Goal: Transaction & Acquisition: Obtain resource

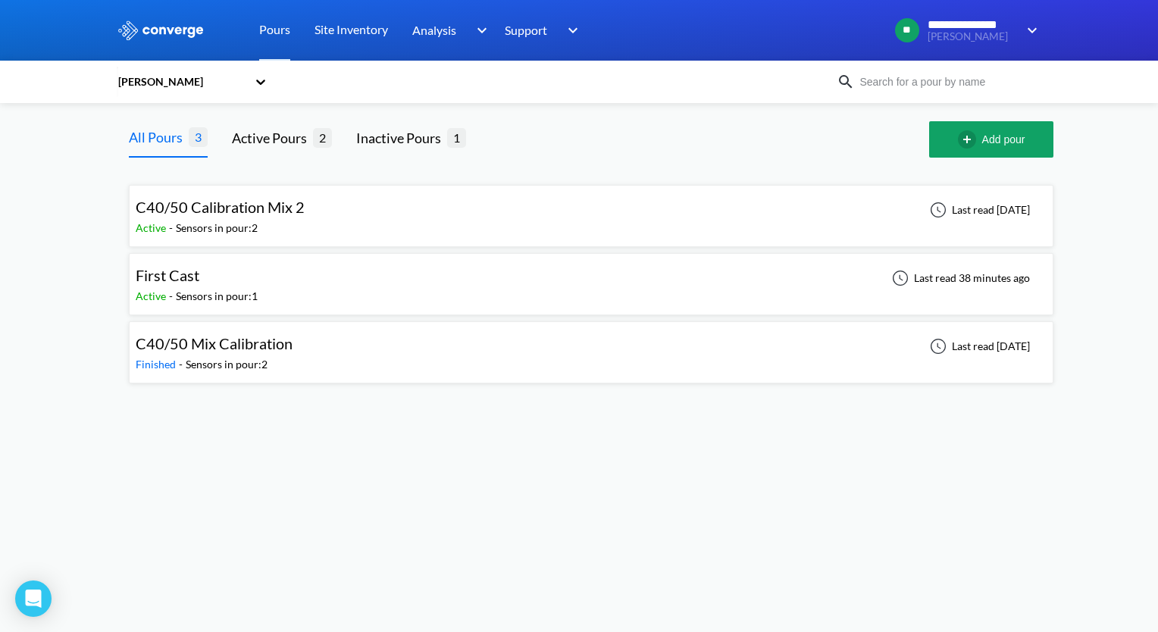
click at [265, 211] on span "C40/50 Calibration Mix 2" at bounding box center [220, 207] width 169 height 18
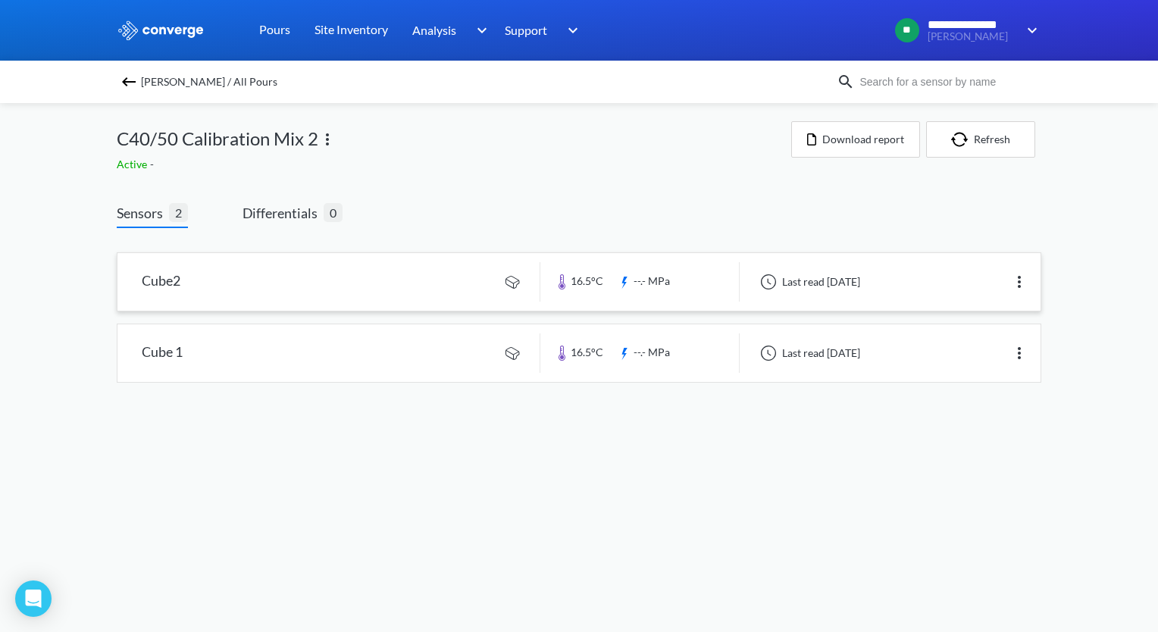
click at [424, 298] on link at bounding box center [578, 282] width 923 height 58
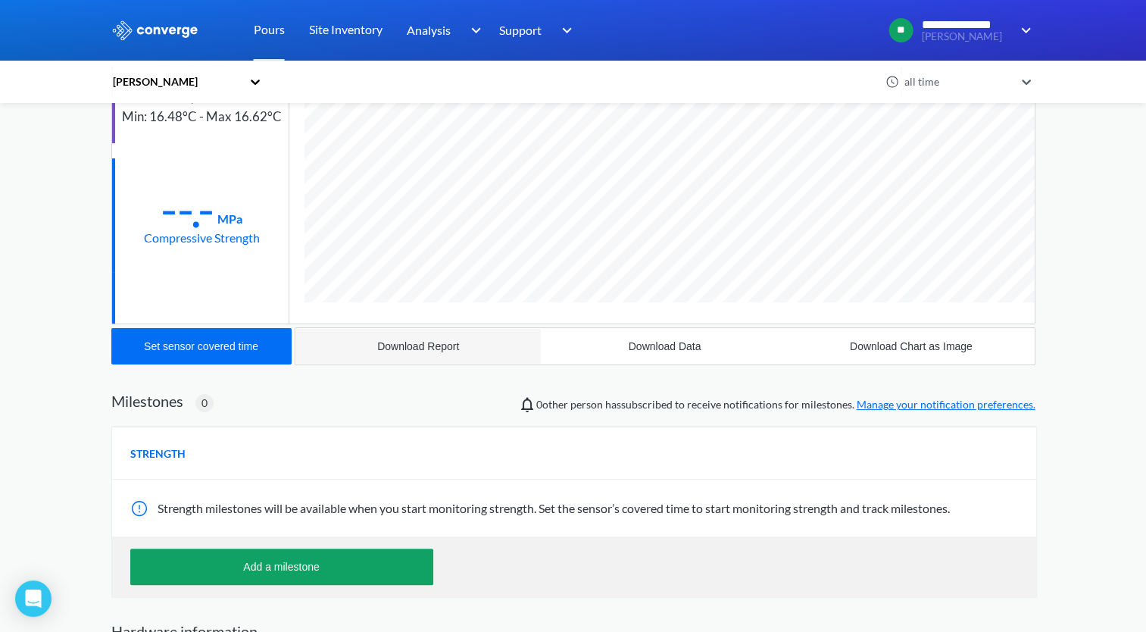
scroll to position [301, 0]
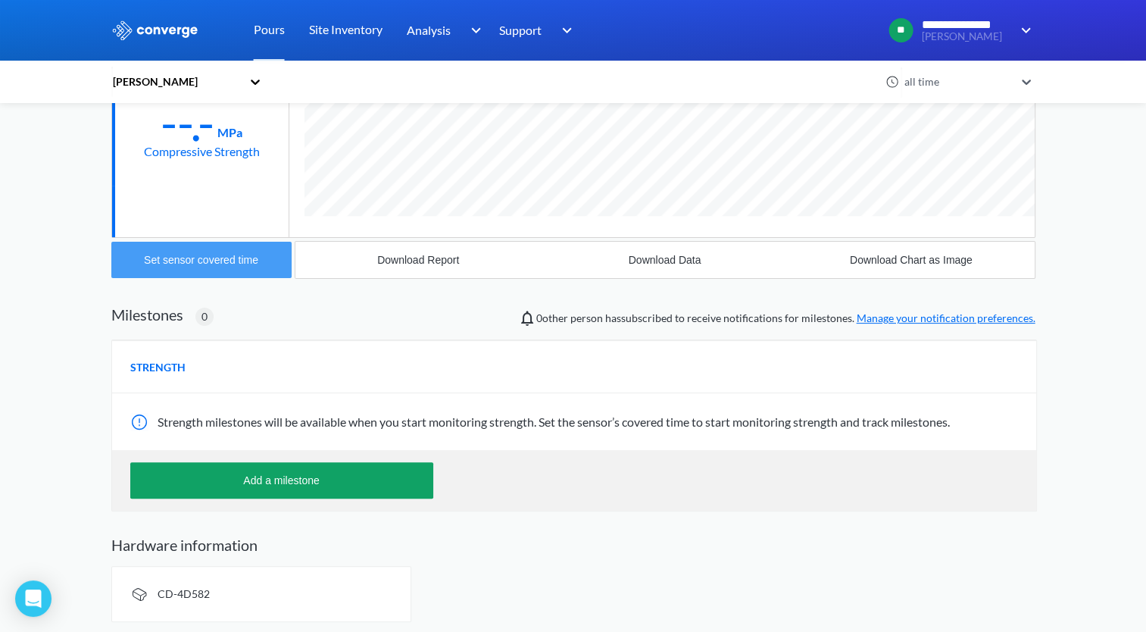
click at [193, 255] on div "Set sensor covered time" at bounding box center [201, 260] width 114 height 12
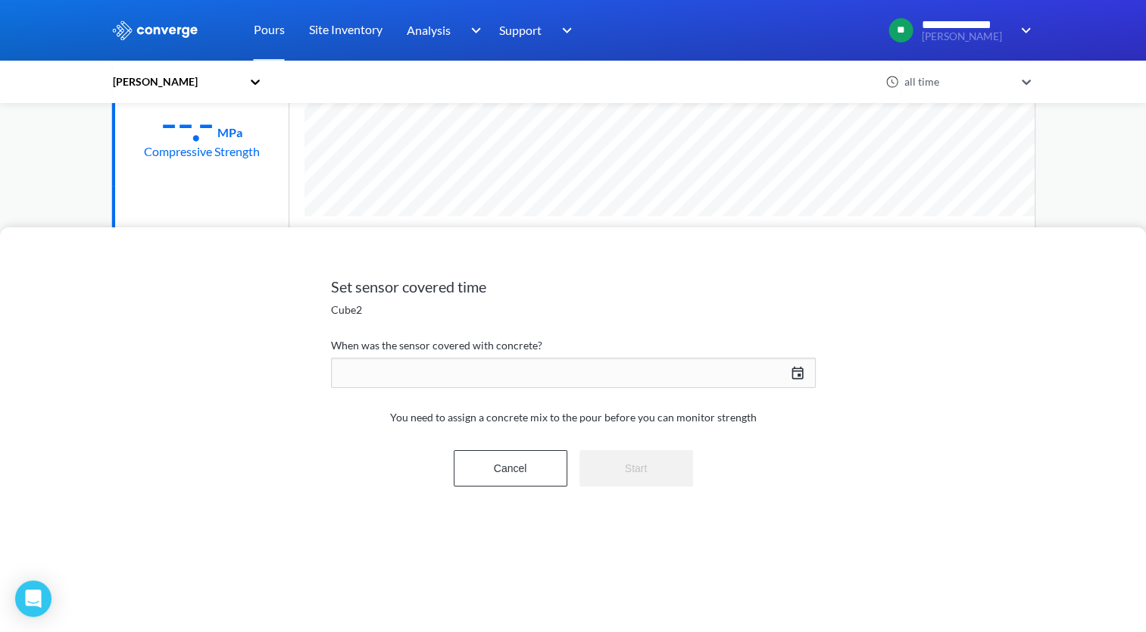
scroll to position [799, 924]
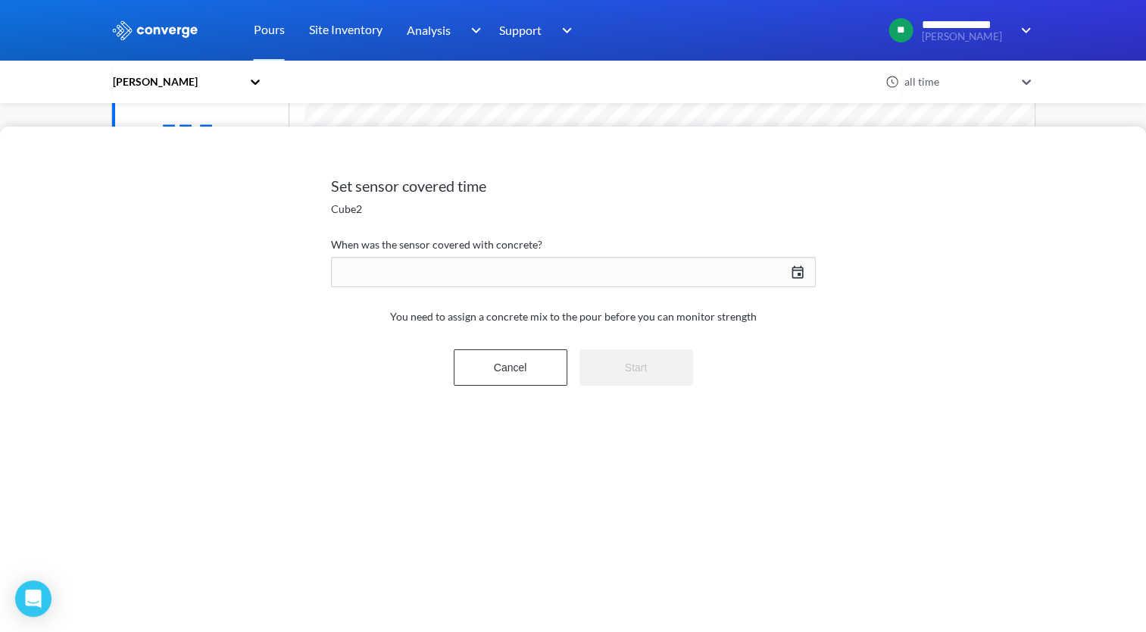
click at [794, 277] on div "[DATE] Press the down arrow key to interact with the calendar and select a date…" at bounding box center [573, 272] width 485 height 36
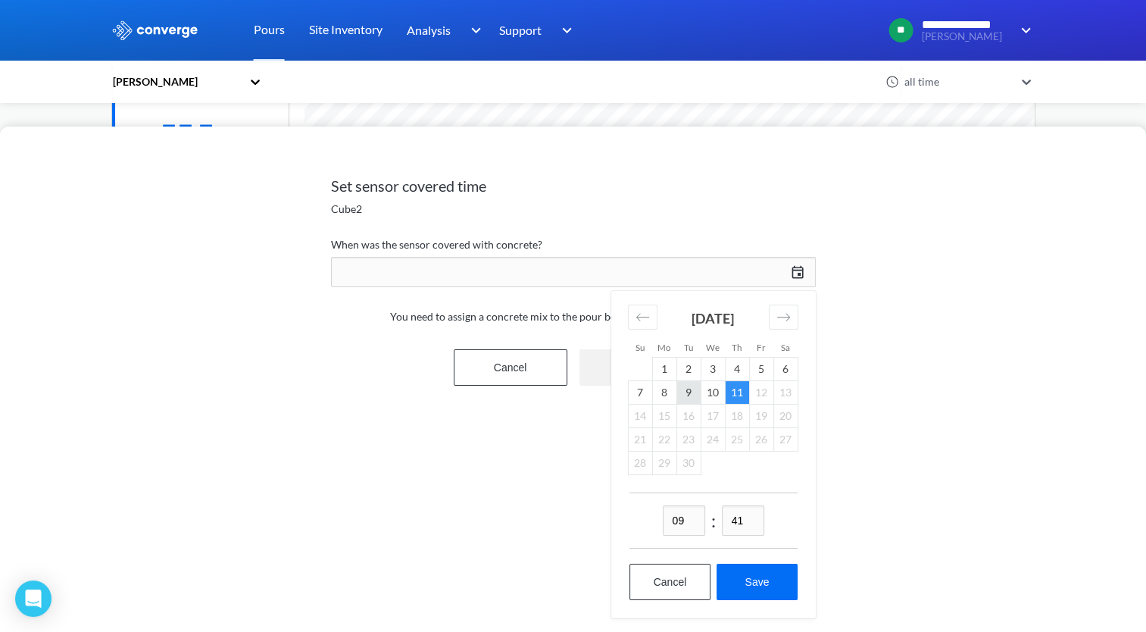
click at [688, 389] on td "9" at bounding box center [689, 391] width 24 height 23
drag, startPoint x: 749, startPoint y: 521, endPoint x: 721, endPoint y: 520, distance: 27.3
click at [727, 517] on input "41" at bounding box center [743, 520] width 42 height 30
type input "15"
click at [753, 573] on button "Save" at bounding box center [757, 582] width 80 height 36
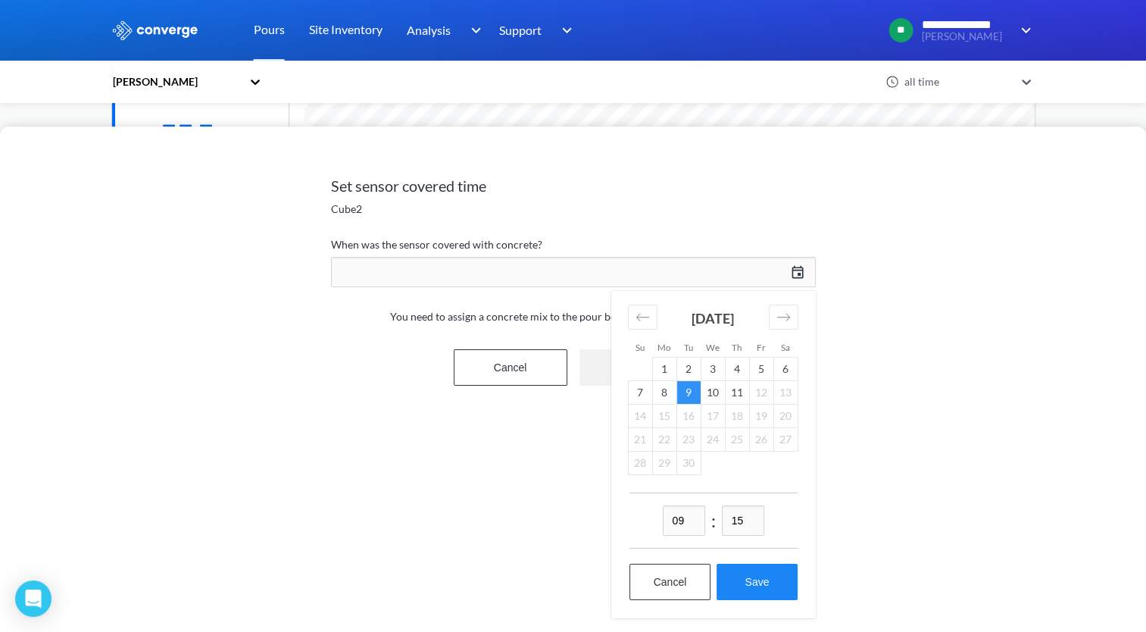
type input "09:15[DATE]"
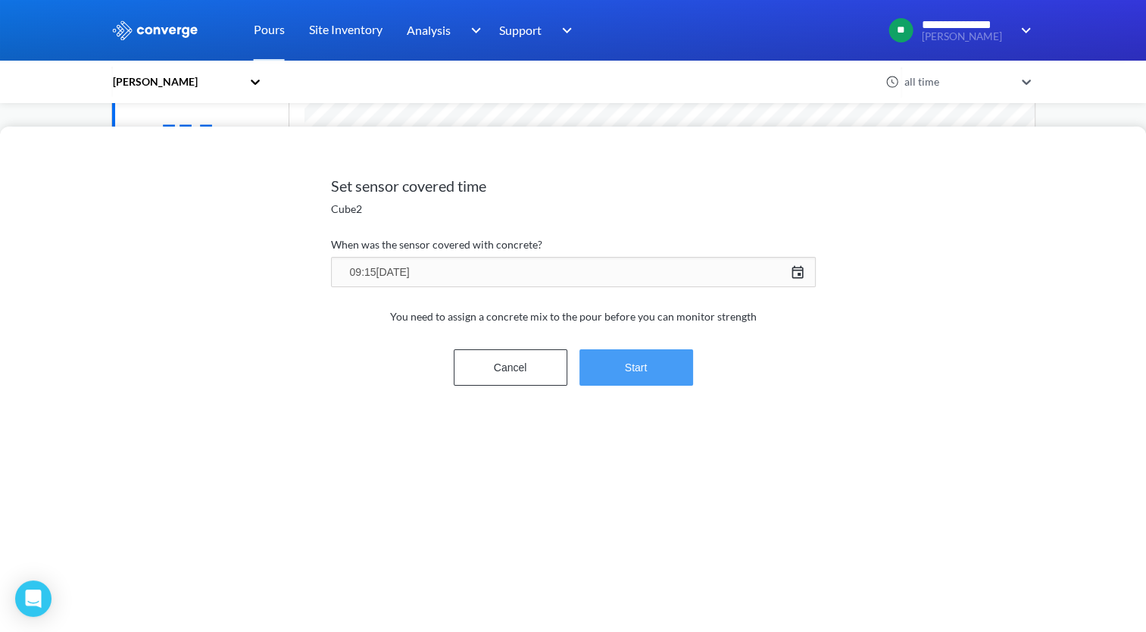
click at [633, 377] on button "Start" at bounding box center [637, 367] width 114 height 36
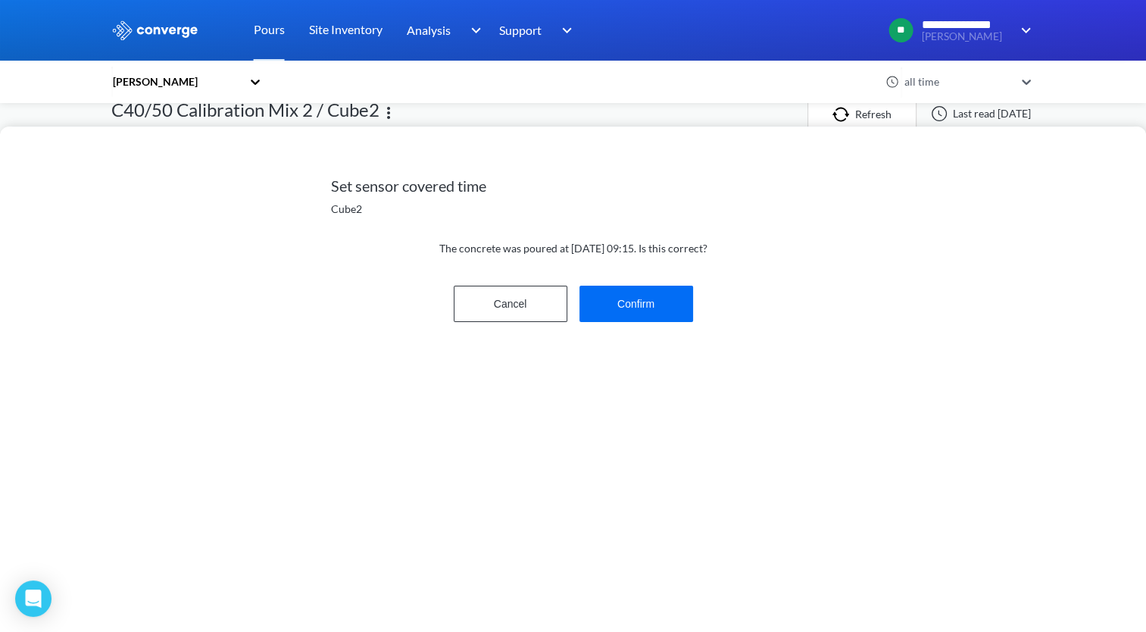
scroll to position [0, 0]
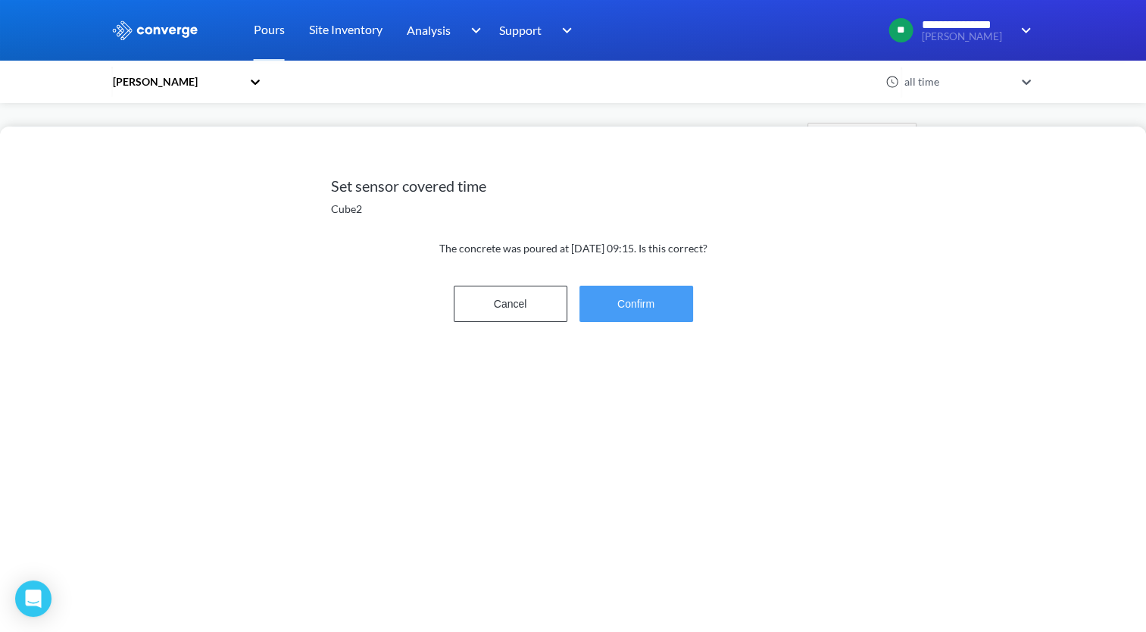
click at [624, 301] on button "Confirm" at bounding box center [637, 304] width 114 height 36
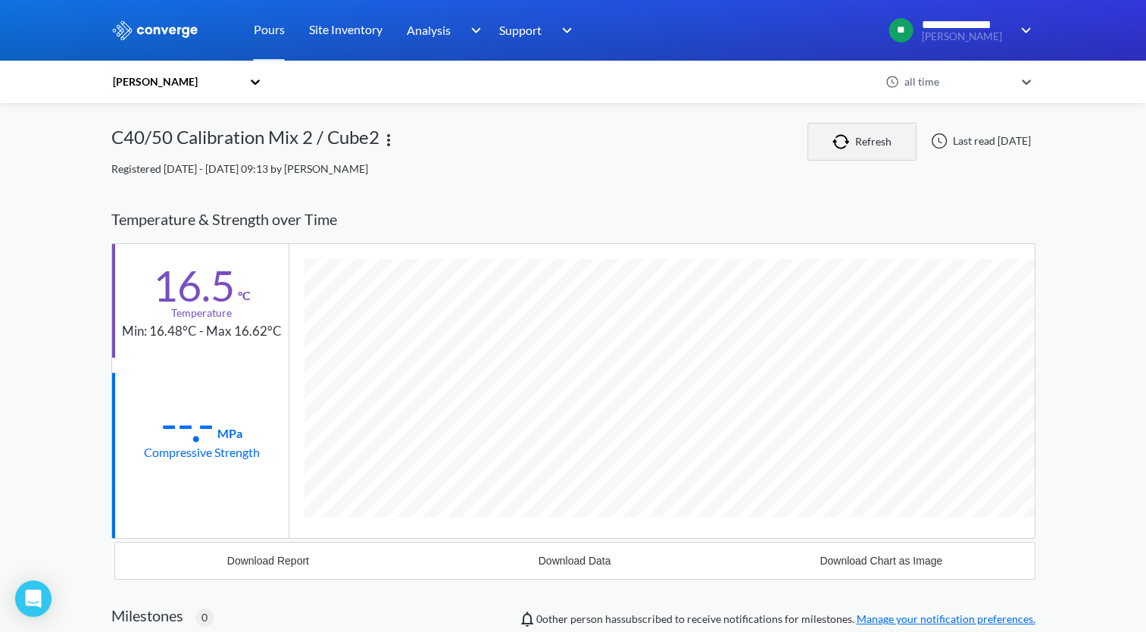
click at [846, 139] on button "Refresh" at bounding box center [862, 142] width 109 height 38
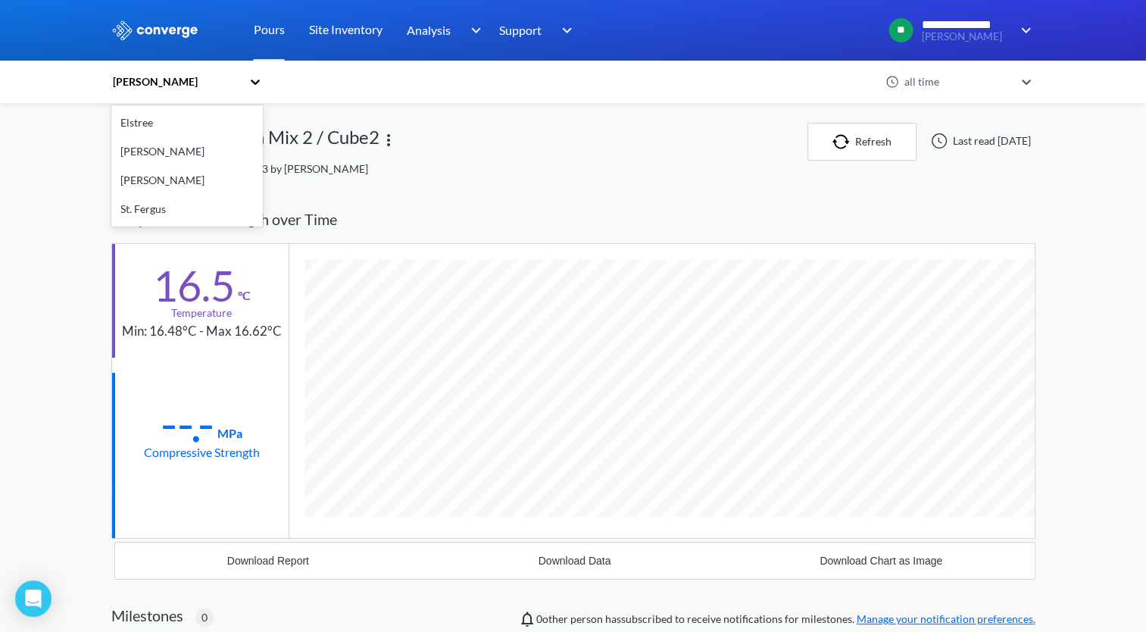
click at [263, 83] on icon at bounding box center [255, 81] width 15 height 15
click at [158, 176] on div "[PERSON_NAME]" at bounding box center [187, 180] width 152 height 29
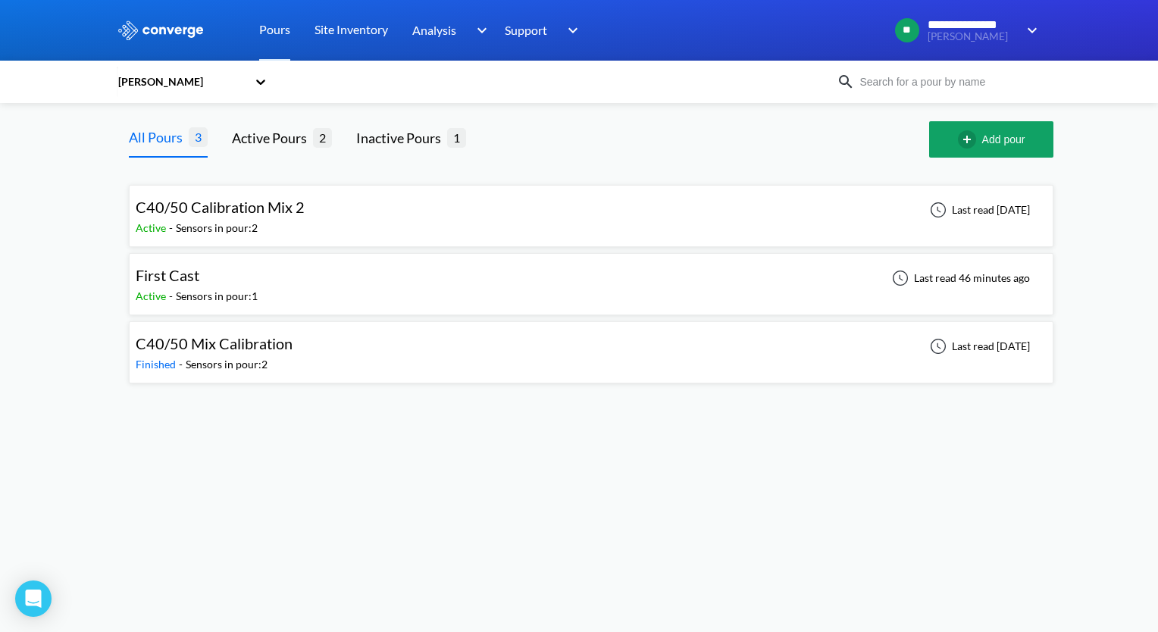
click at [256, 197] on div "C40/50 Calibration Mix 2" at bounding box center [220, 206] width 169 height 23
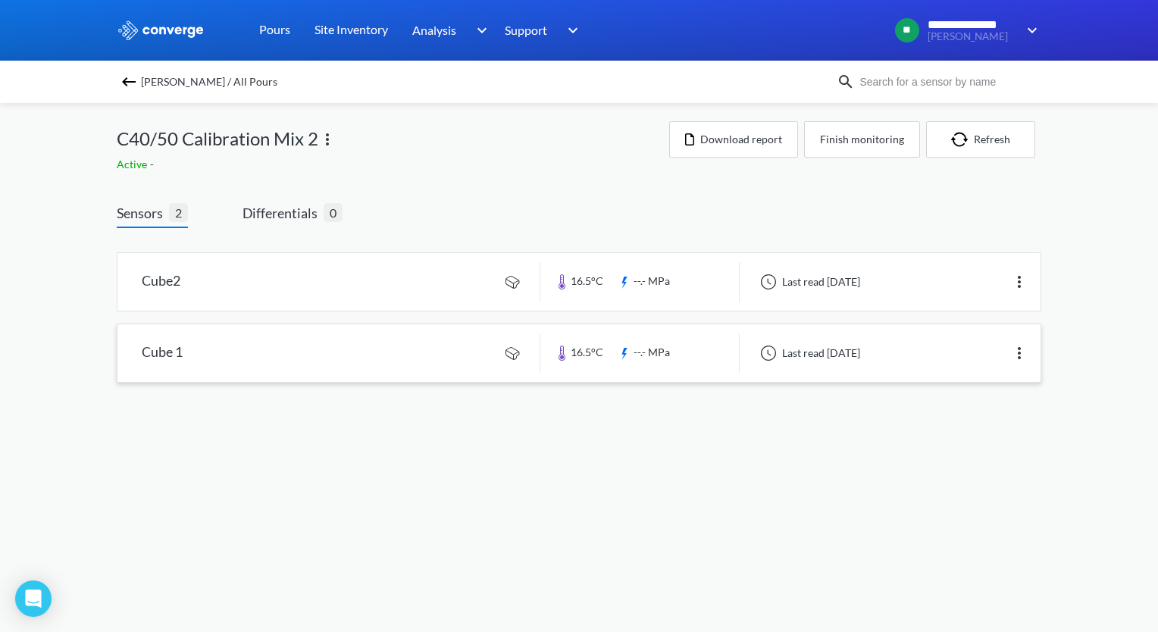
click at [281, 352] on link at bounding box center [578, 353] width 923 height 58
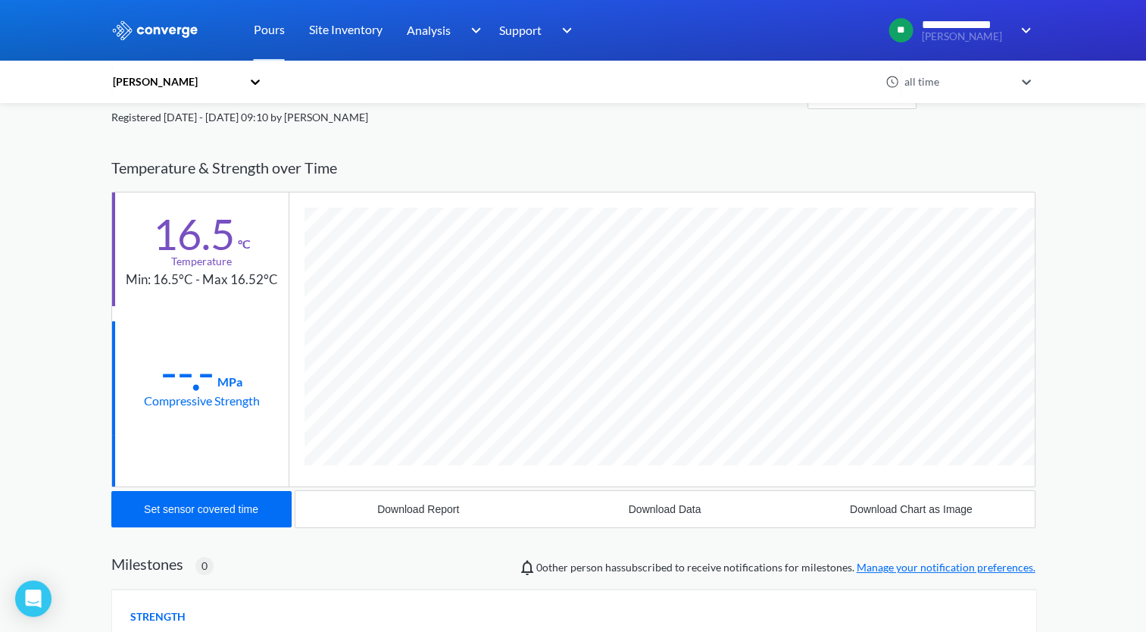
scroll to position [77, 0]
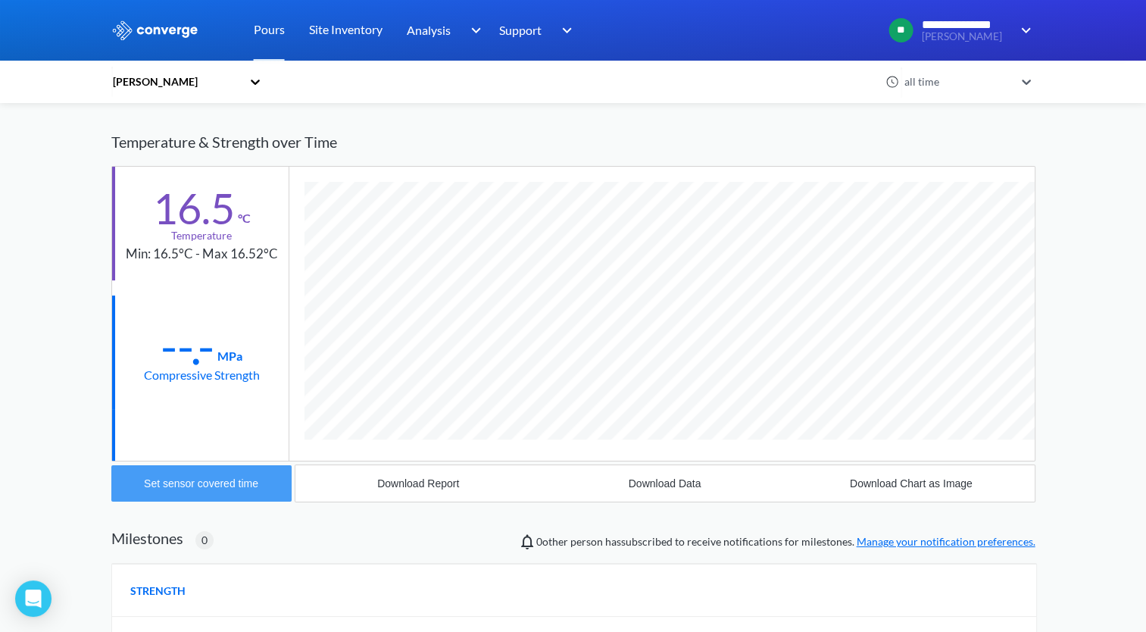
click at [230, 469] on button "Set sensor covered time" at bounding box center [201, 483] width 180 height 36
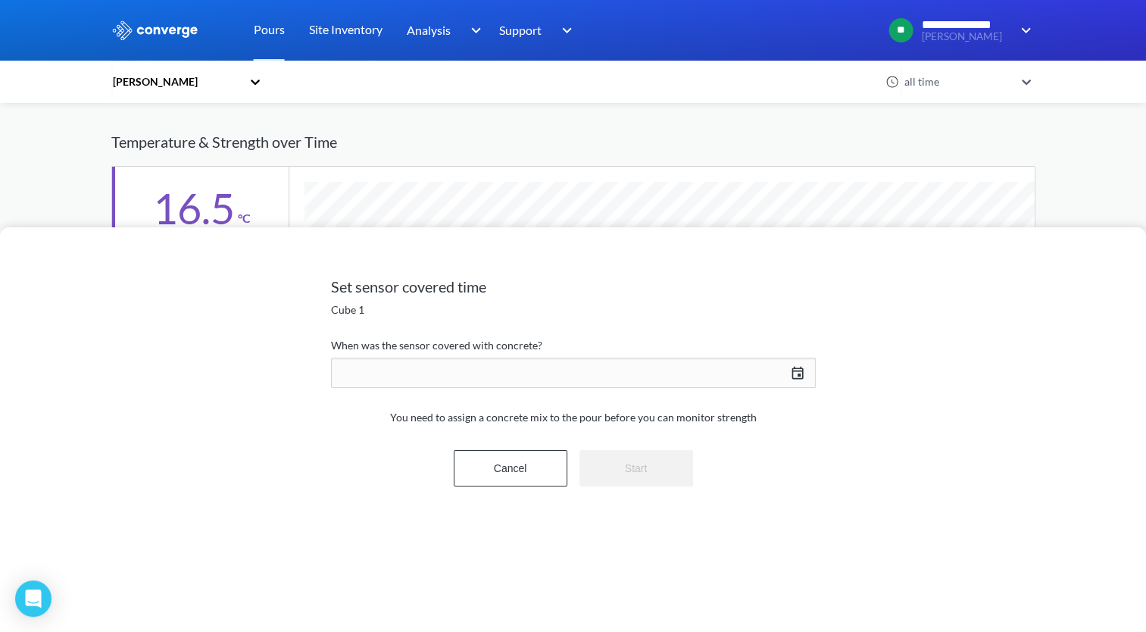
scroll to position [799, 924]
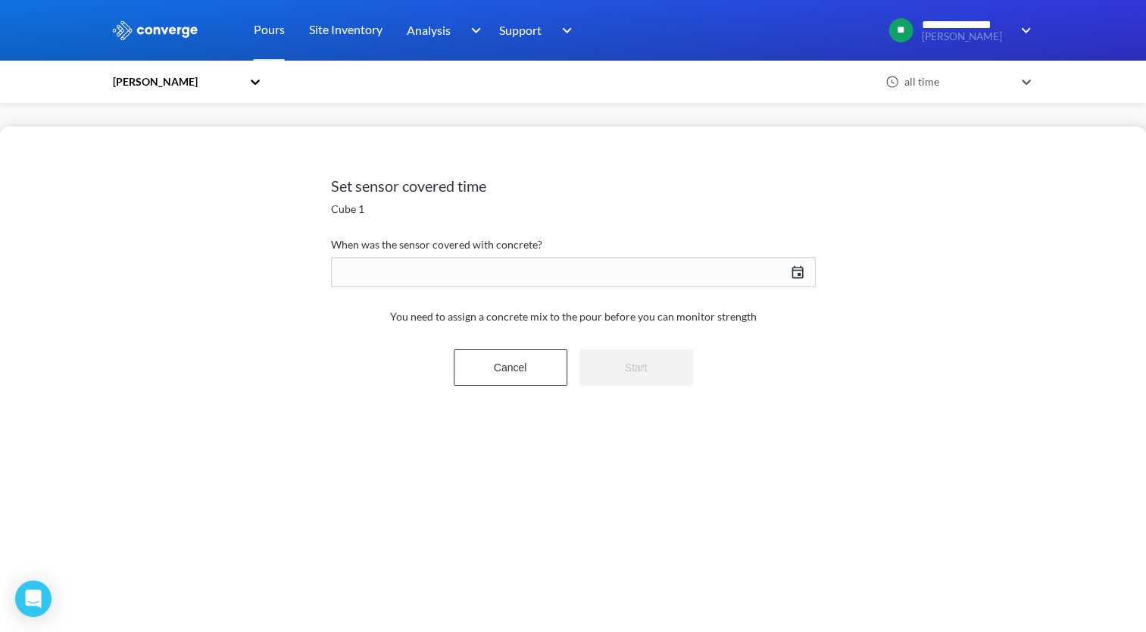
click at [789, 267] on div "[DATE] Press the down arrow key to interact with the calendar and select a date…" at bounding box center [573, 272] width 485 height 36
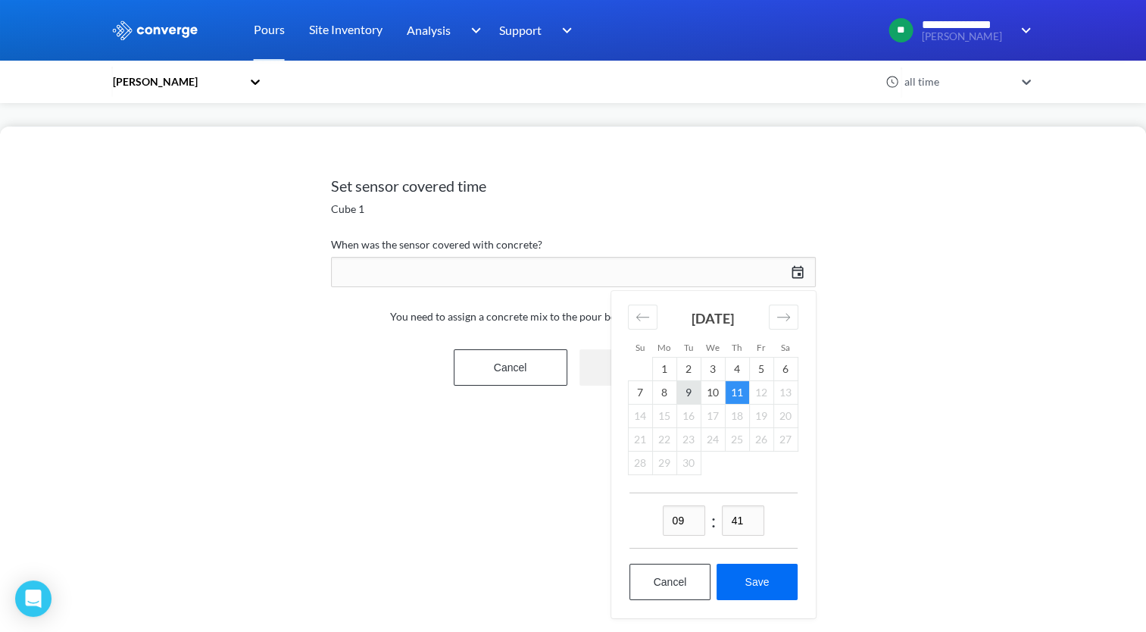
click at [687, 392] on td "9" at bounding box center [689, 391] width 24 height 23
drag, startPoint x: 743, startPoint y: 520, endPoint x: 730, endPoint y: 517, distance: 13.1
click at [730, 517] on input "41" at bounding box center [743, 520] width 42 height 30
type input "15"
click at [763, 585] on button "Save" at bounding box center [757, 582] width 80 height 36
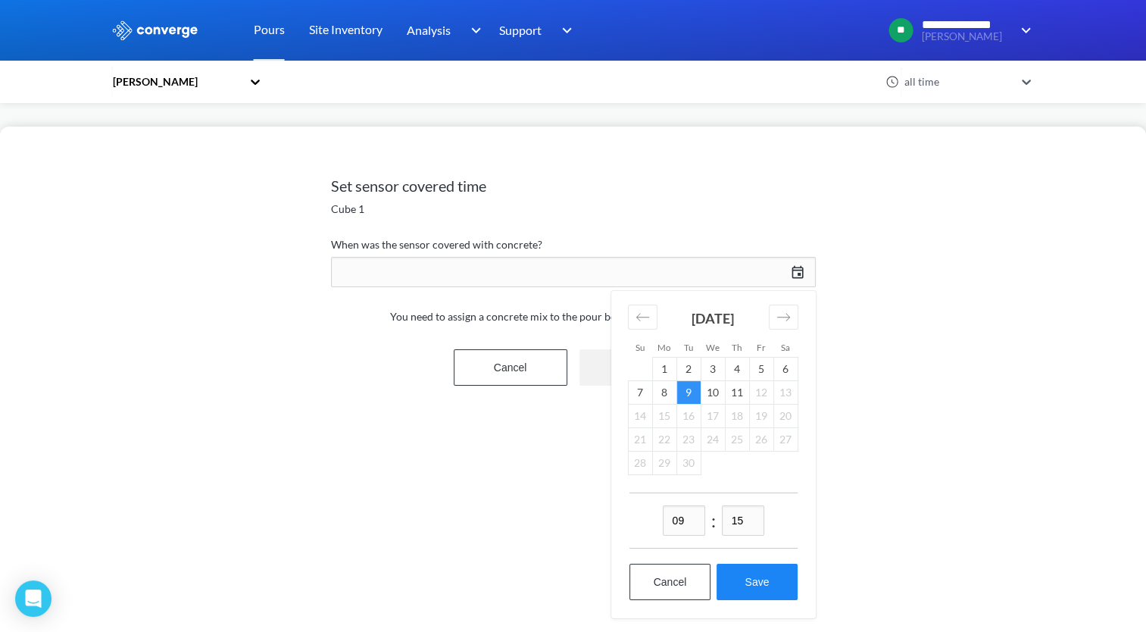
type input "09:15[DATE]"
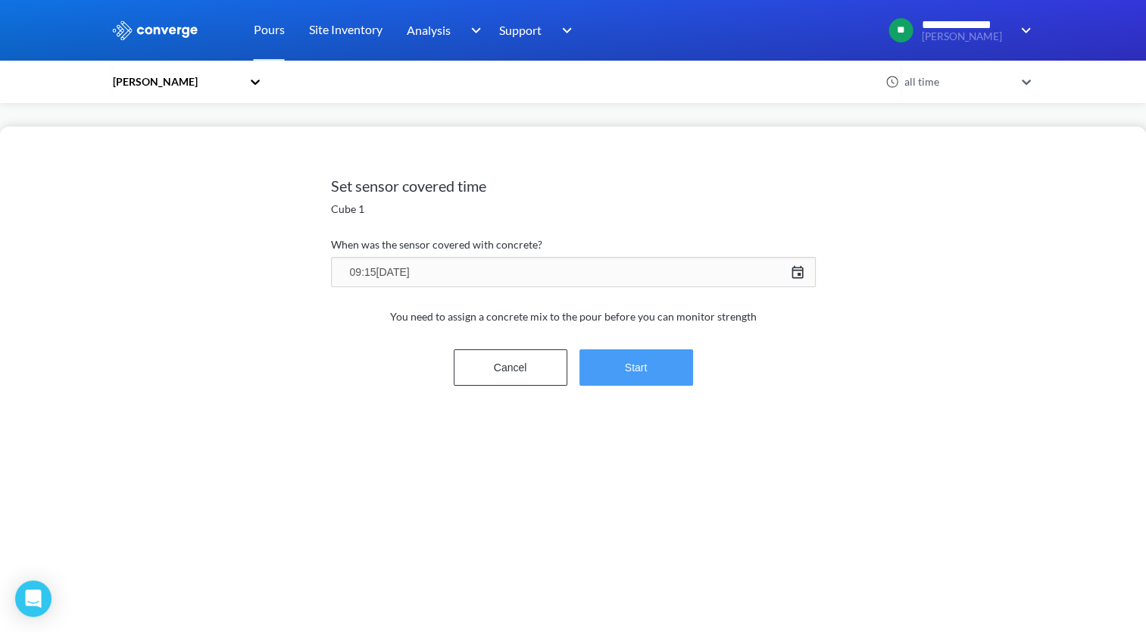
click at [638, 365] on button "Start" at bounding box center [637, 367] width 114 height 36
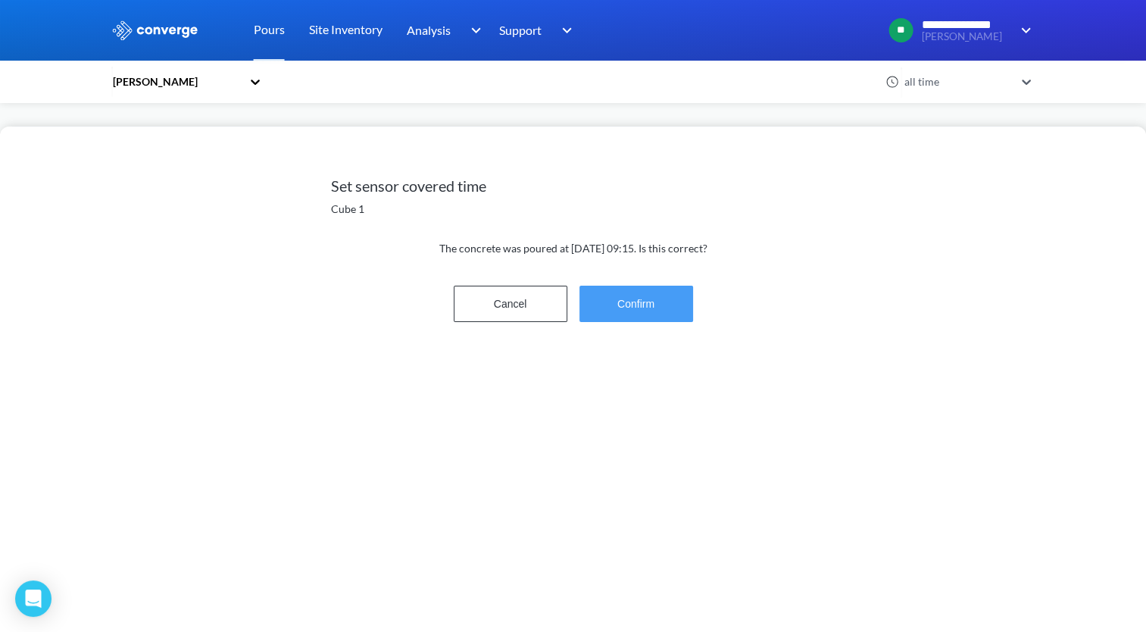
click at [639, 310] on button "Confirm" at bounding box center [637, 304] width 114 height 36
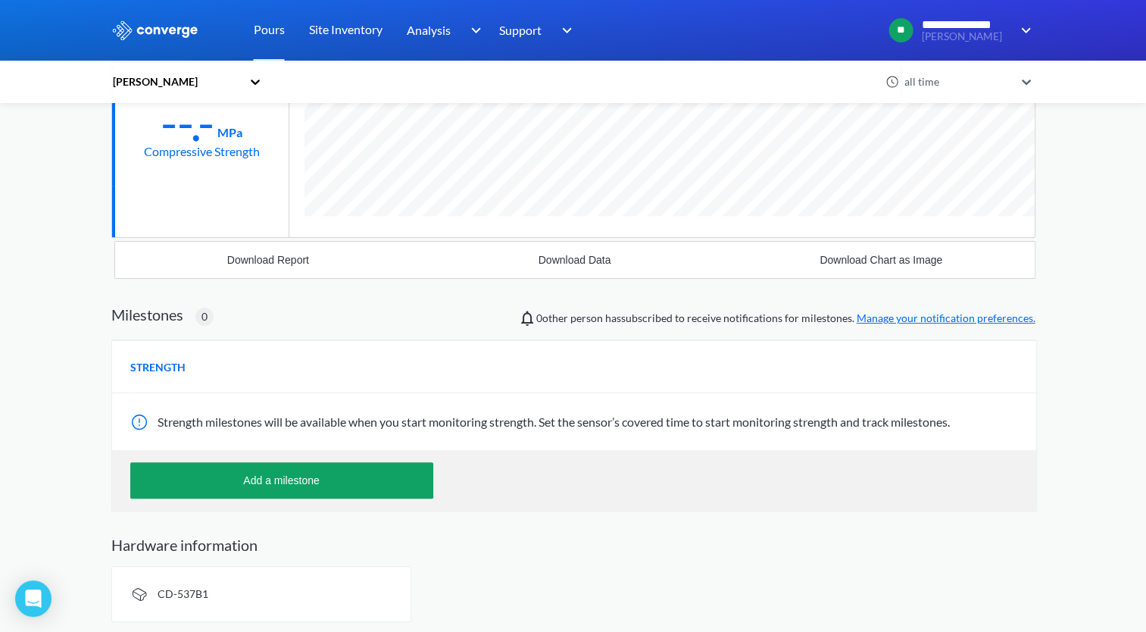
scroll to position [0, 0]
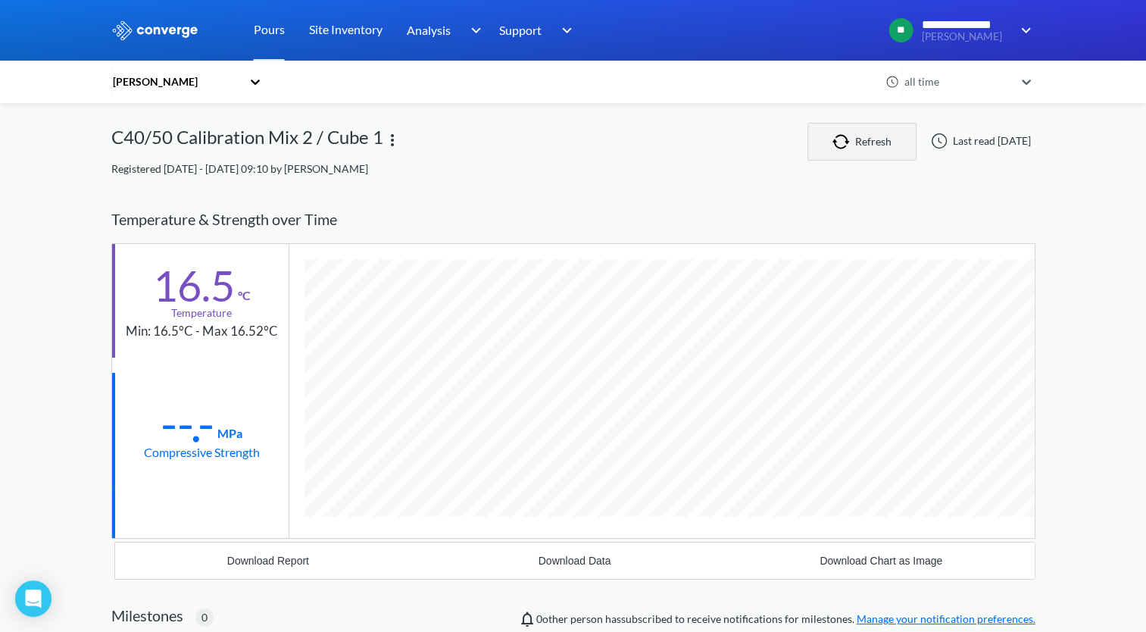
click at [894, 129] on button "Refresh" at bounding box center [862, 142] width 109 height 38
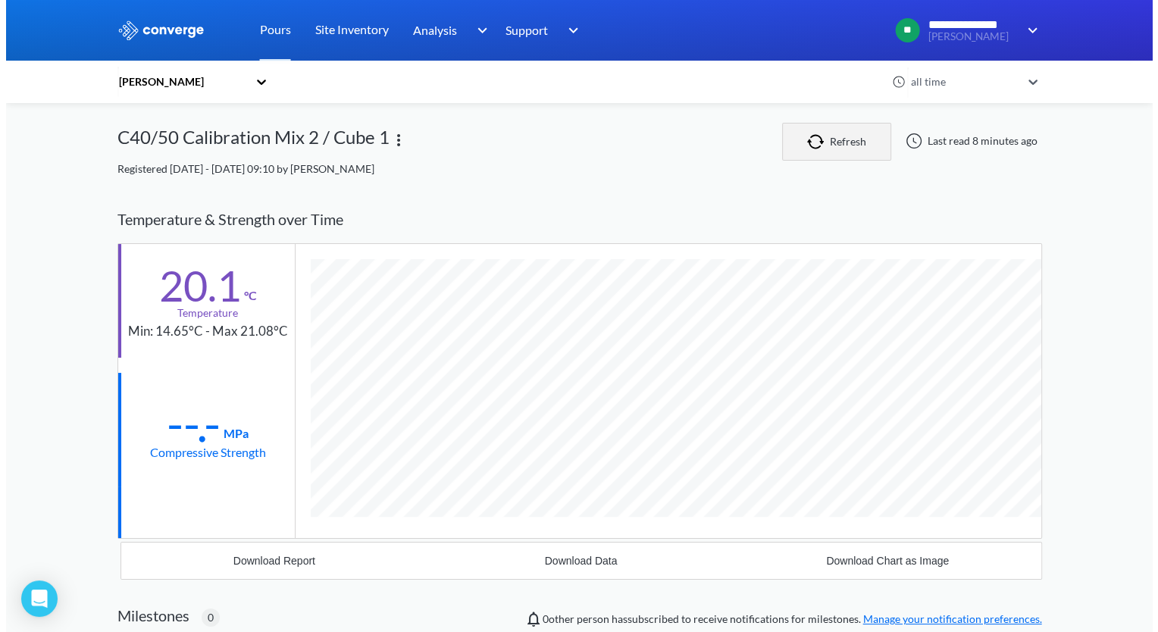
scroll to position [799, 924]
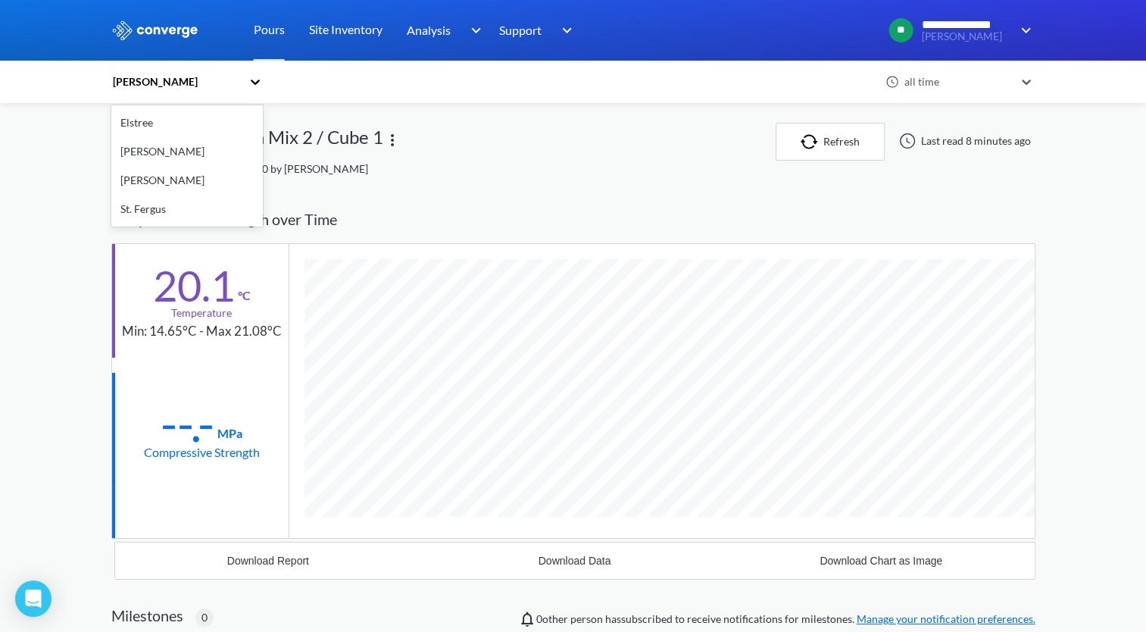
click at [255, 77] on icon at bounding box center [255, 81] width 15 height 15
click at [149, 180] on div "[PERSON_NAME]" at bounding box center [187, 180] width 152 height 29
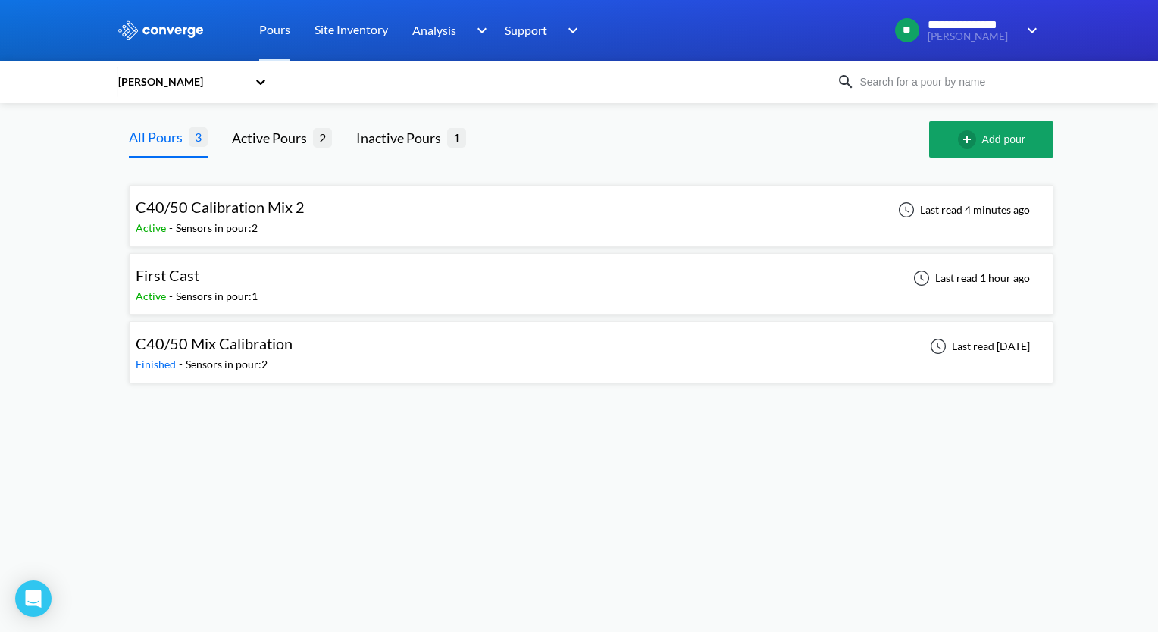
click at [356, 200] on div "C40/50 Calibration Mix 2 Active - Sensors in pour: 2 Last read 4 minutes ago" at bounding box center [591, 216] width 911 height 48
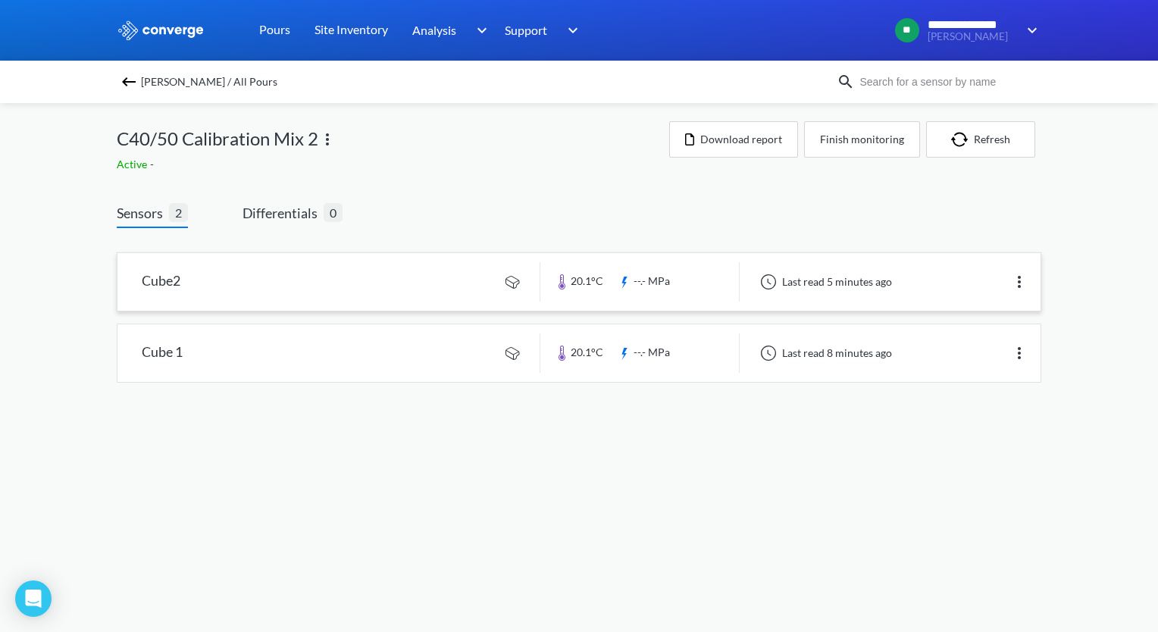
click at [1024, 282] on img at bounding box center [1019, 282] width 18 height 18
click at [1078, 230] on div "**********" at bounding box center [579, 206] width 1158 height 413
click at [733, 135] on button "Download report" at bounding box center [733, 139] width 129 height 36
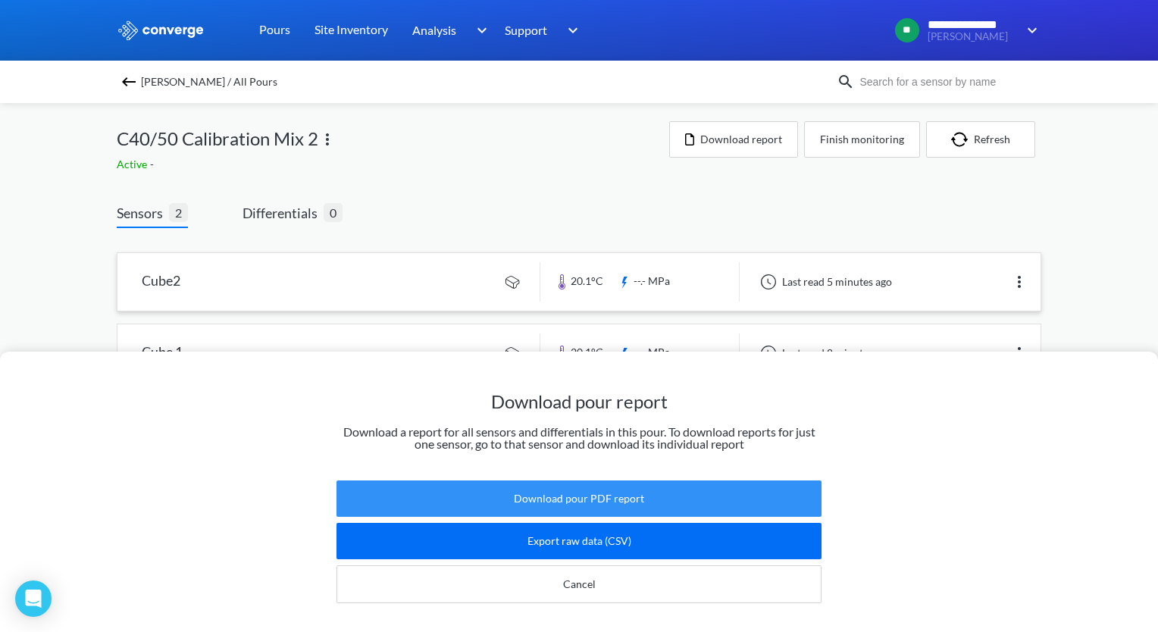
click at [614, 486] on button "Download pour PDF report" at bounding box center [578, 498] width 485 height 36
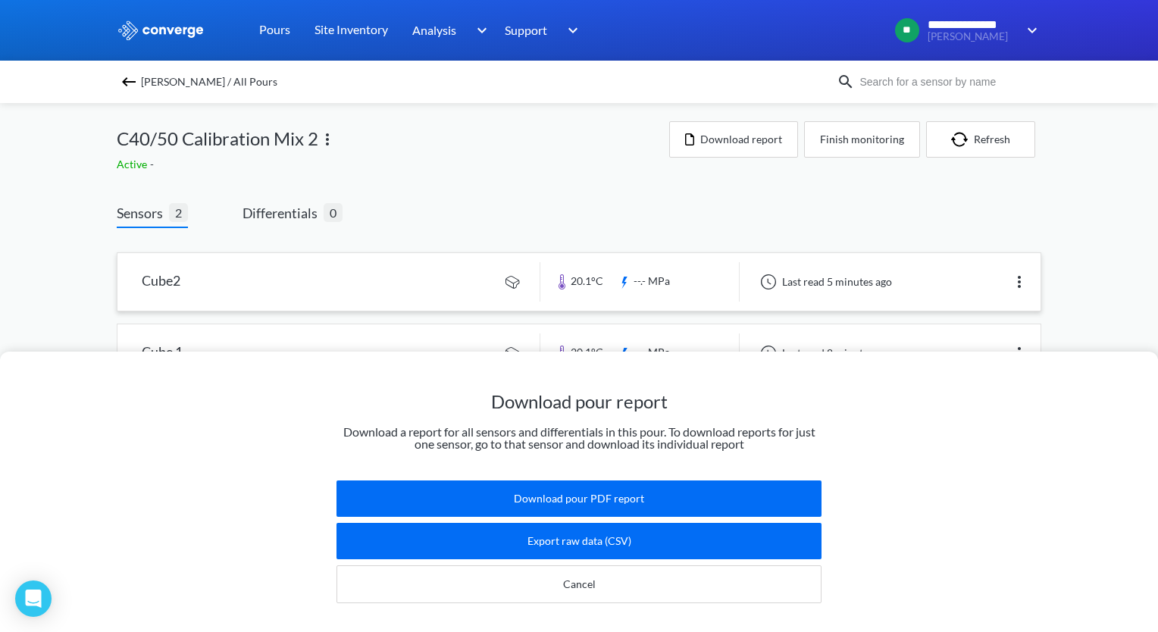
click at [1157, 271] on html "**********" at bounding box center [579, 316] width 1158 height 632
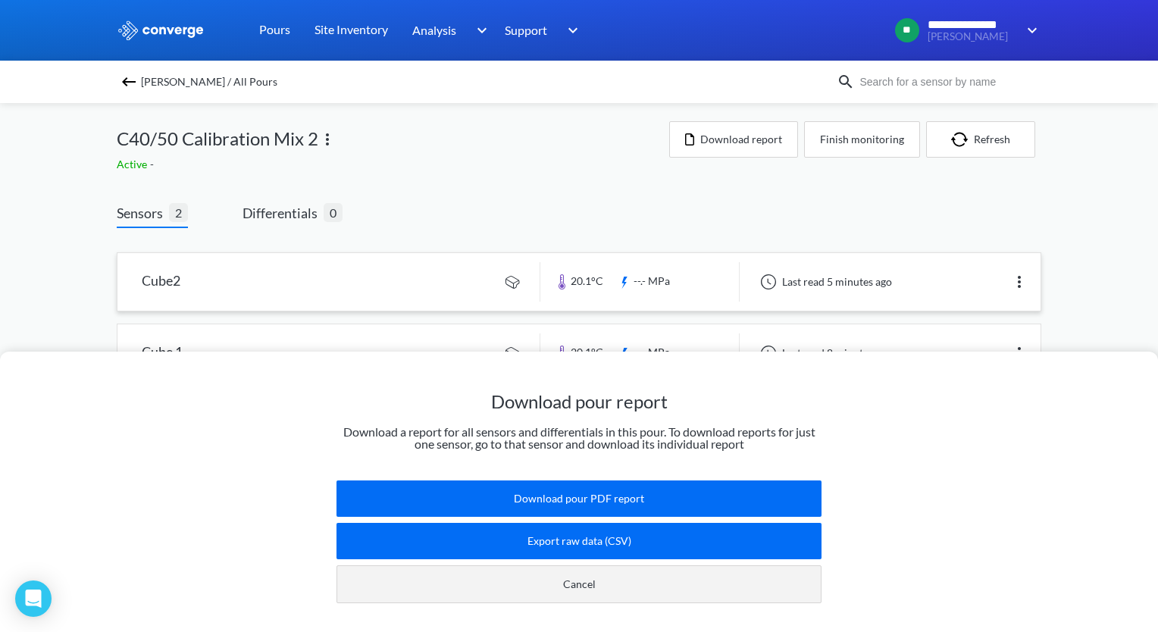
click at [561, 567] on button "Cancel" at bounding box center [578, 584] width 485 height 38
